Goal: Task Accomplishment & Management: Manage account settings

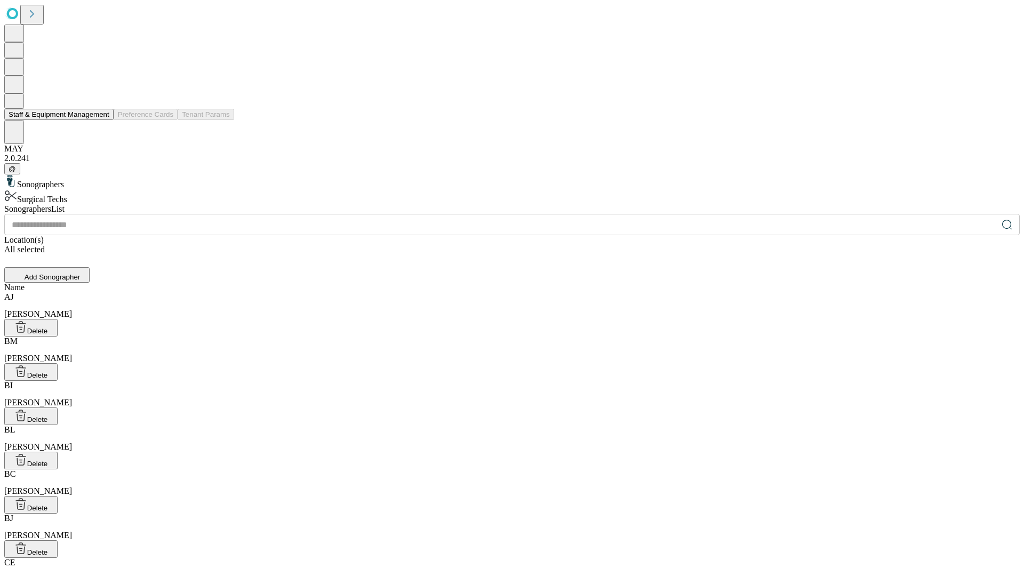
click at [102, 120] on button "Staff & Equipment Management" at bounding box center [58, 114] width 109 height 11
